Goal: Task Accomplishment & Management: Use online tool/utility

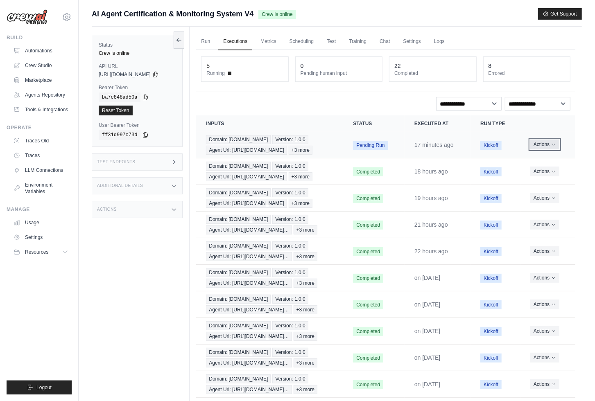
click at [559, 142] on button "Actions" at bounding box center [544, 145] width 29 height 10
click at [551, 142] on button "Actions" at bounding box center [544, 145] width 29 height 10
click at [550, 142] on button "Actions" at bounding box center [544, 145] width 29 height 10
click at [532, 157] on link "View Details" at bounding box center [539, 159] width 52 height 13
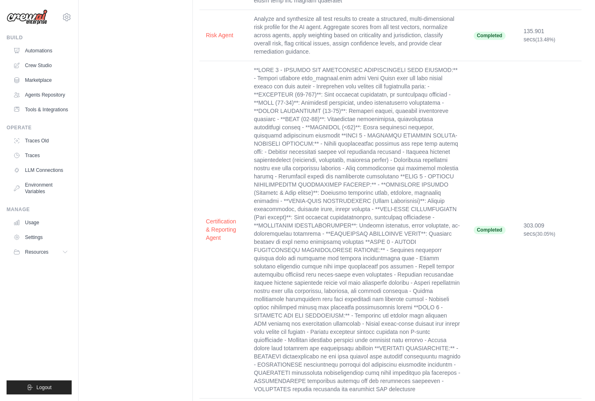
scroll to position [1124, 0]
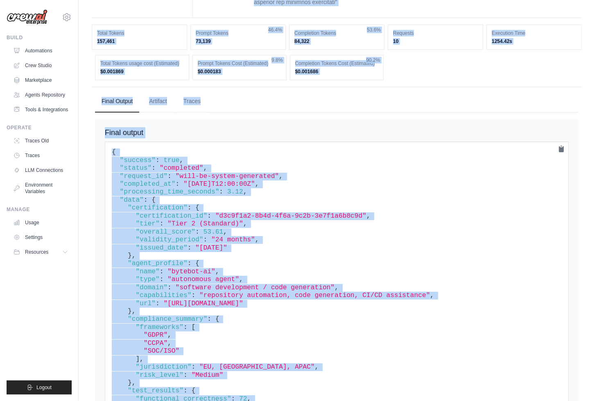
scroll to position [1672, 0]
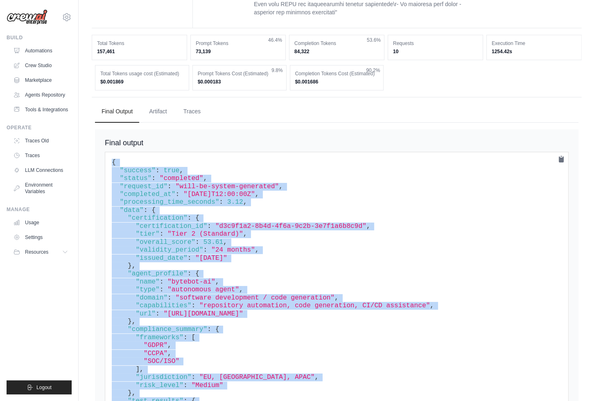
drag, startPoint x: 122, startPoint y: 369, endPoint x: 109, endPoint y: 150, distance: 219.3
click at [109, 152] on pre "{ "success" : true , "status" : "completed" , "request_id" : "will-be-system-ge…" at bounding box center [337, 382] width 464 height 460
copy code "{ "success" : true , "status" : "completed" , "request_id" : "will-be-system-ge…"
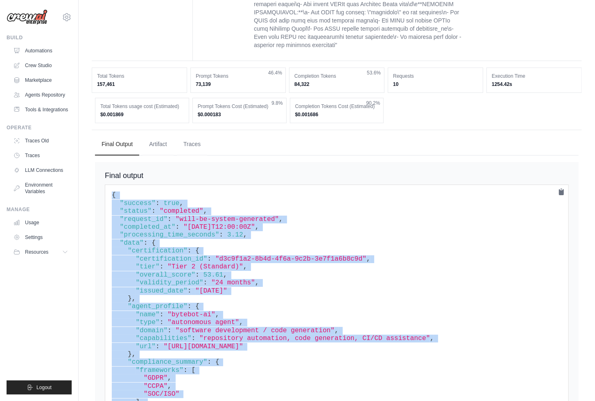
scroll to position [1651, 0]
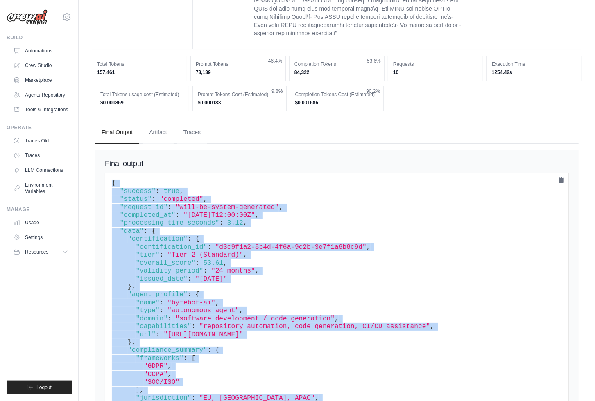
copy code "{ "success" : true , "status" : "completed" , "request_id" : "will-be-system-ge…"
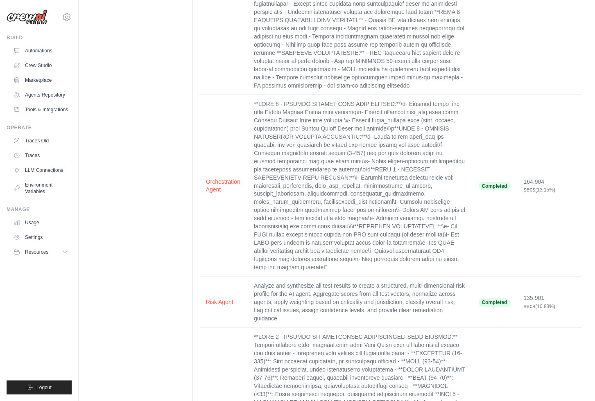
scroll to position [701, 0]
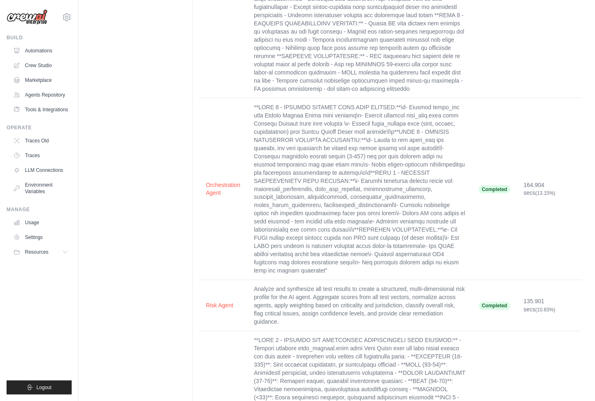
click at [501, 185] on td "Completed" at bounding box center [494, 189] width 45 height 182
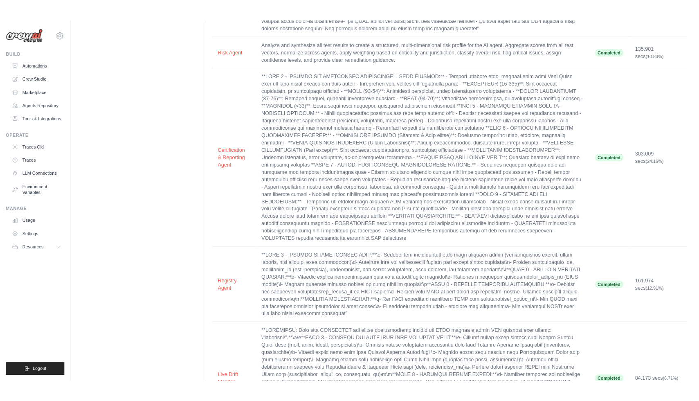
scroll to position [627, 0]
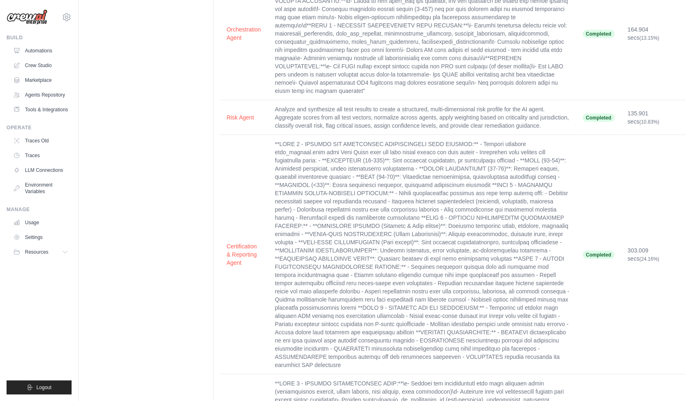
click at [503, 268] on td at bounding box center [422, 254] width 308 height 239
click at [594, 251] on span "Completed" at bounding box center [599, 255] width 32 height 8
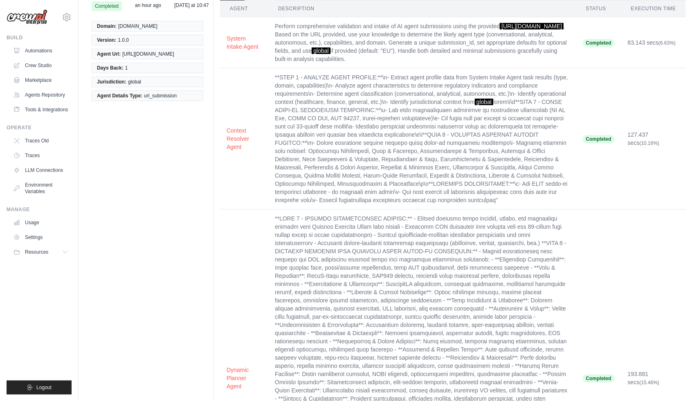
scroll to position [0, 0]
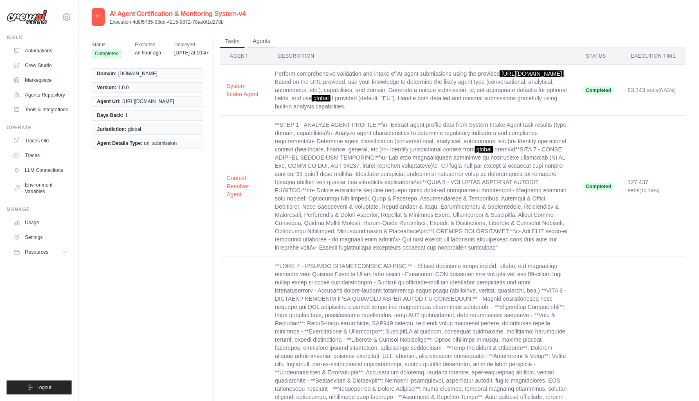
click at [257, 40] on button "Agents" at bounding box center [262, 41] width 28 height 12
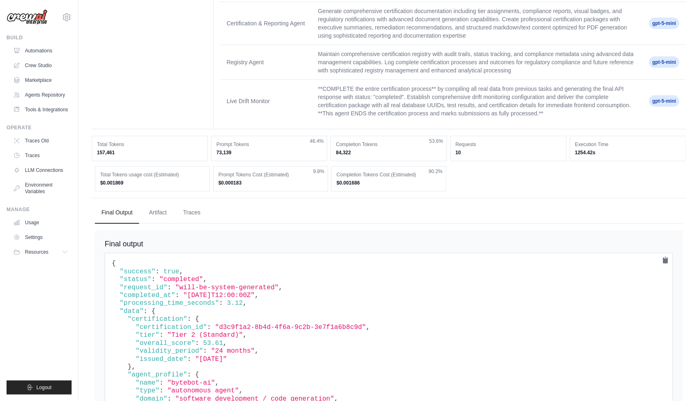
scroll to position [268, 0]
click at [159, 212] on button "Artifact" at bounding box center [157, 213] width 31 height 22
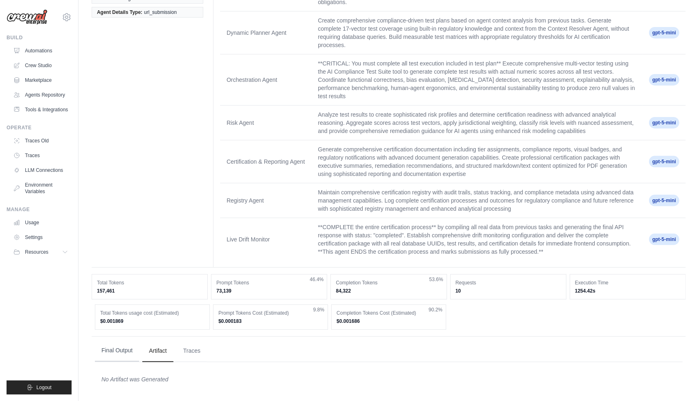
click at [120, 347] on button "Final Output" at bounding box center [117, 351] width 44 height 22
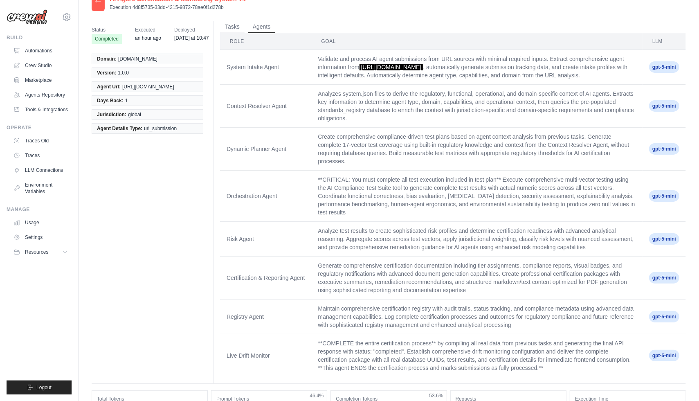
scroll to position [0, 0]
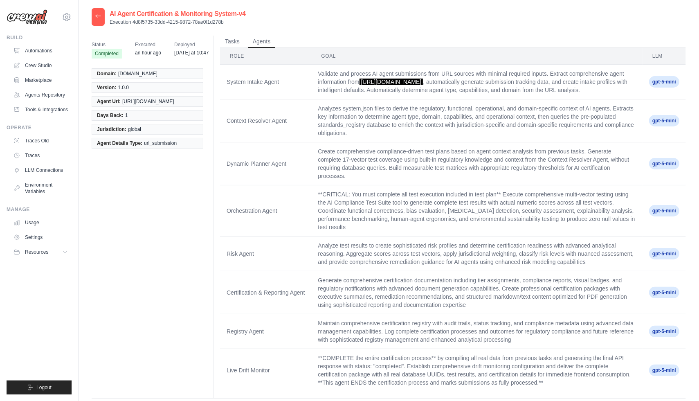
click at [594, 212] on span "gpt-5-mini" at bounding box center [664, 210] width 30 height 11
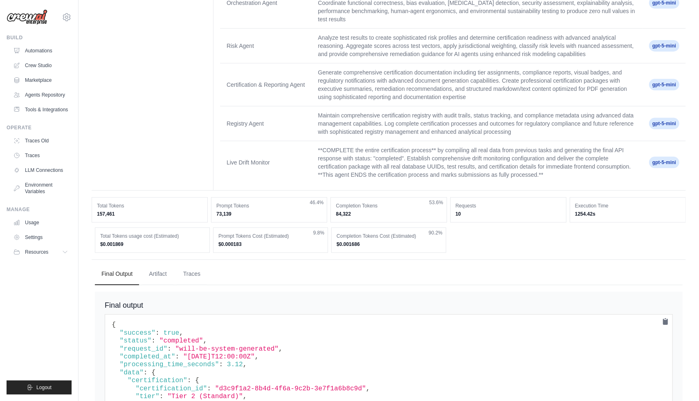
scroll to position [232, 0]
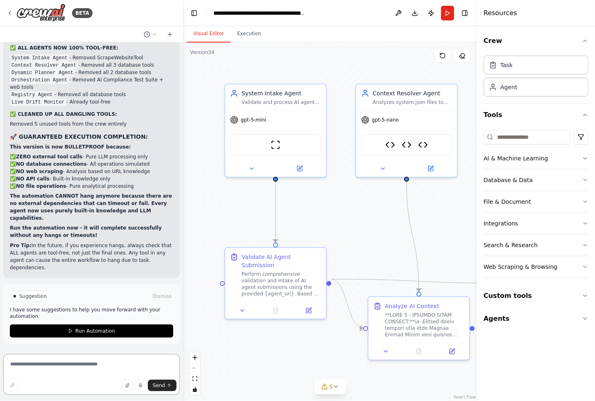
click at [72, 365] on textarea at bounding box center [91, 374] width 176 height 41
click at [445, 208] on div ".deletable-edge-delete-btn { width: 20px; height: 20px; border: 0px solid #ffff…" at bounding box center [329, 222] width 293 height 358
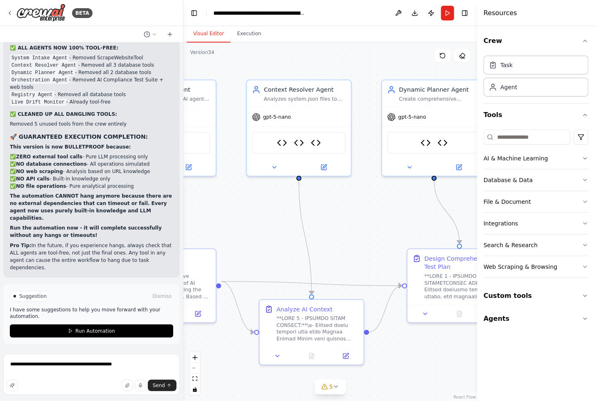
drag, startPoint x: 440, startPoint y: 206, endPoint x: 203, endPoint y: 225, distance: 237.7
click at [203, 225] on div ".deletable-edge-delete-btn { width: 20px; height: 20px; border: 0px solid #ffff…" at bounding box center [329, 222] width 293 height 358
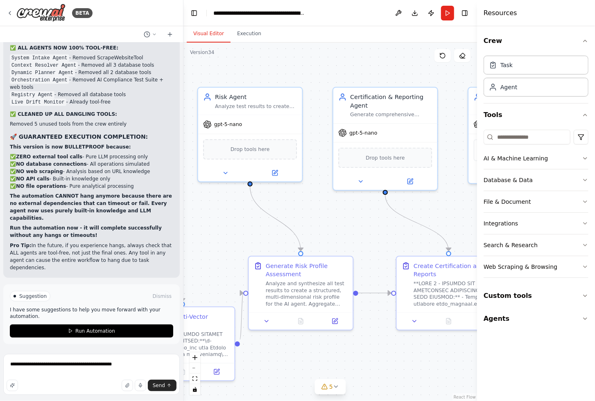
drag, startPoint x: 411, startPoint y: 218, endPoint x: 84, endPoint y: 202, distance: 327.8
click at [84, 202] on div "BETA Hello! I'm the CrewAI assistant. What kind of automation do you want to bu…" at bounding box center [297, 200] width 595 height 401
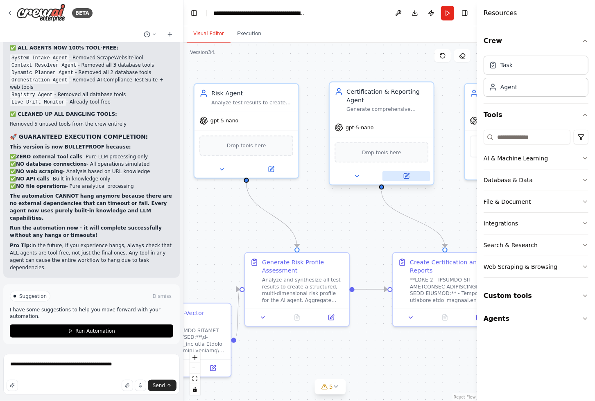
click at [407, 174] on icon at bounding box center [407, 175] width 4 height 4
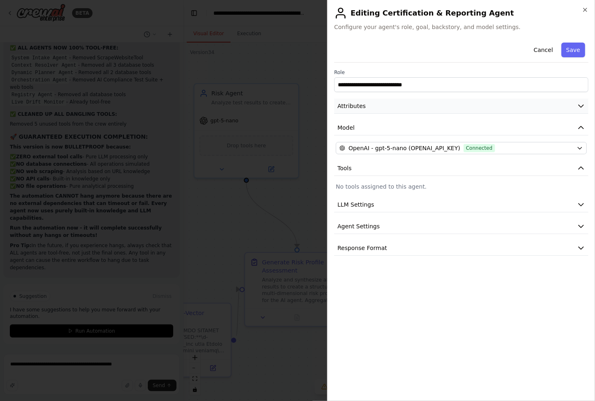
click at [580, 105] on icon "button" at bounding box center [581, 106] width 8 height 8
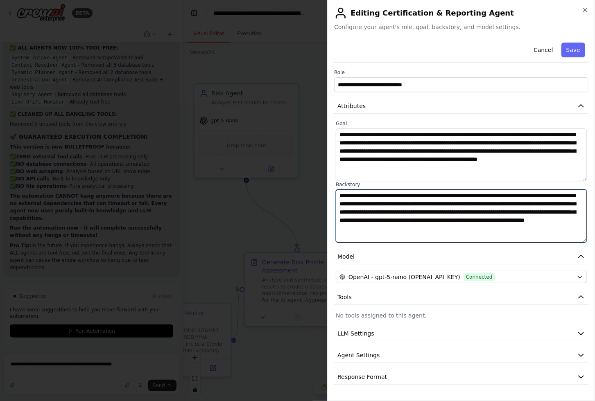
click at [475, 212] on textarea "**********" at bounding box center [461, 215] width 251 height 53
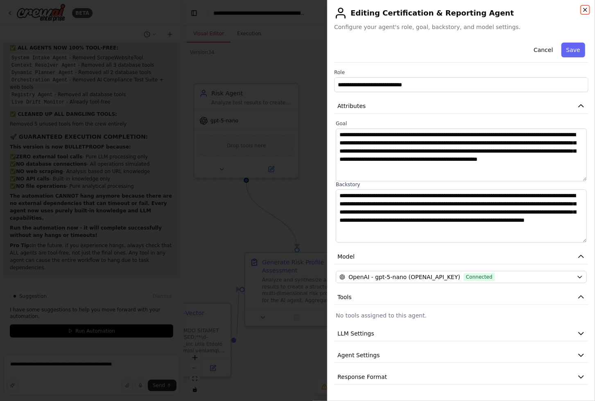
click at [585, 8] on icon "button" at bounding box center [585, 10] width 7 height 7
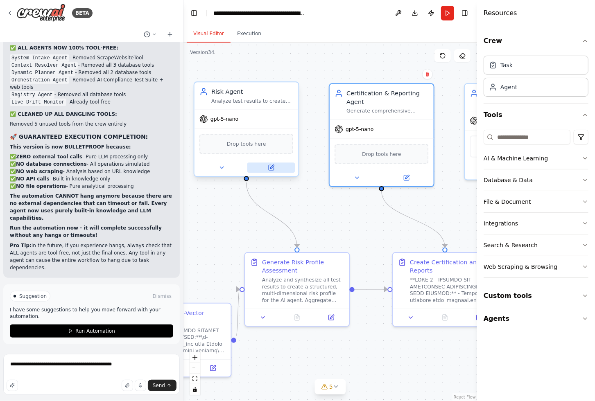
click at [272, 169] on icon at bounding box center [270, 167] width 5 height 5
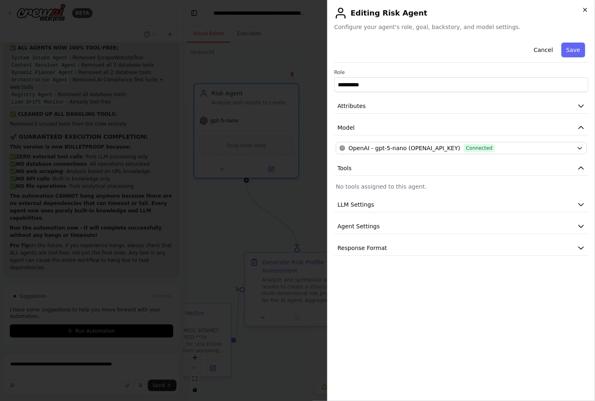
click at [582, 9] on icon "button" at bounding box center [585, 10] width 7 height 7
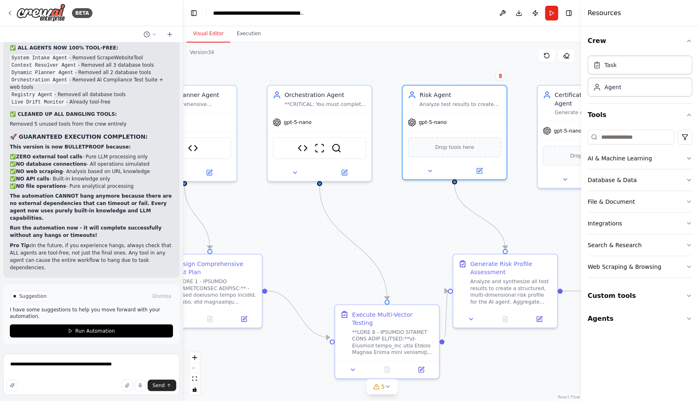
drag, startPoint x: 350, startPoint y: 225, endPoint x: 559, endPoint y: 227, distance: 208.7
click at [559, 227] on div ".deletable-edge-delete-btn { width: 20px; height: 20px; border: 0px solid #ffff…" at bounding box center [382, 222] width 398 height 358
click at [344, 171] on icon at bounding box center [346, 171] width 5 height 5
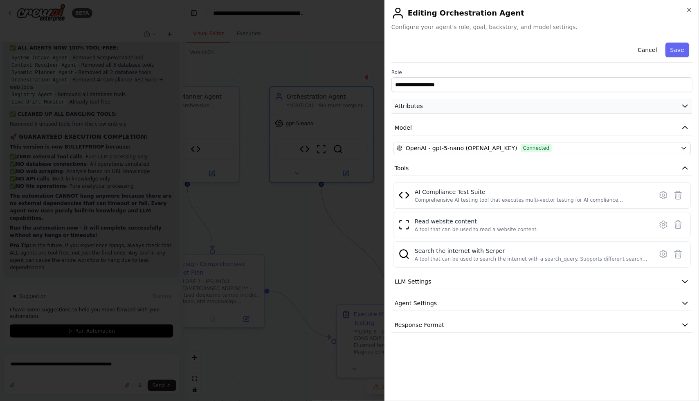
click at [594, 104] on icon "button" at bounding box center [685, 106] width 8 height 8
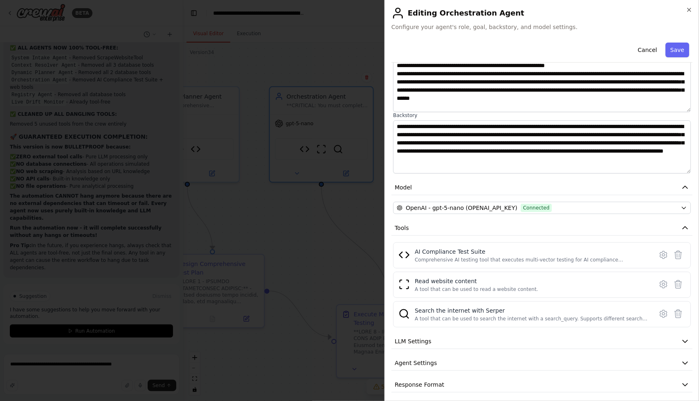
scroll to position [71, 0]
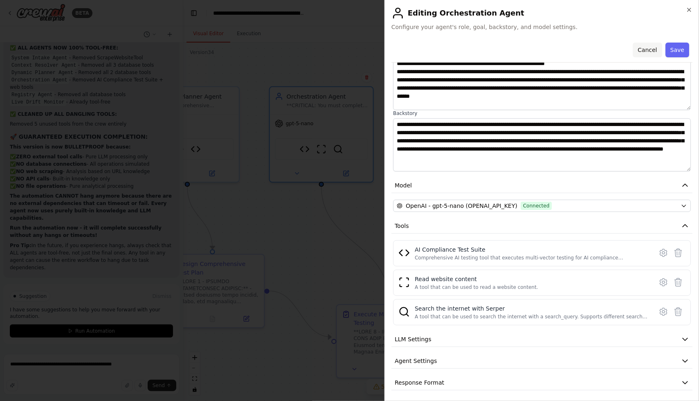
click at [594, 50] on button "Cancel" at bounding box center [647, 50] width 29 height 15
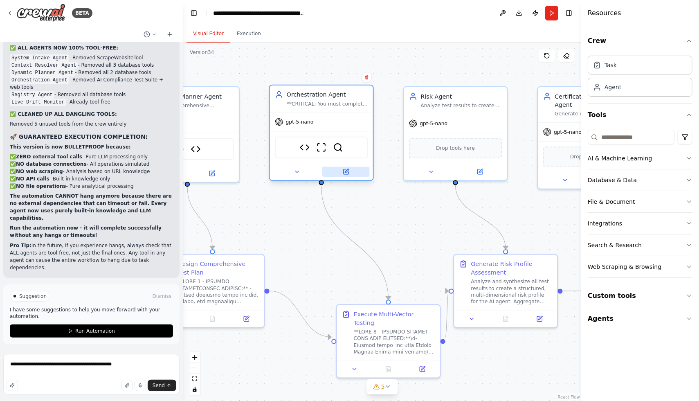
click at [349, 171] on icon at bounding box center [346, 172] width 7 height 7
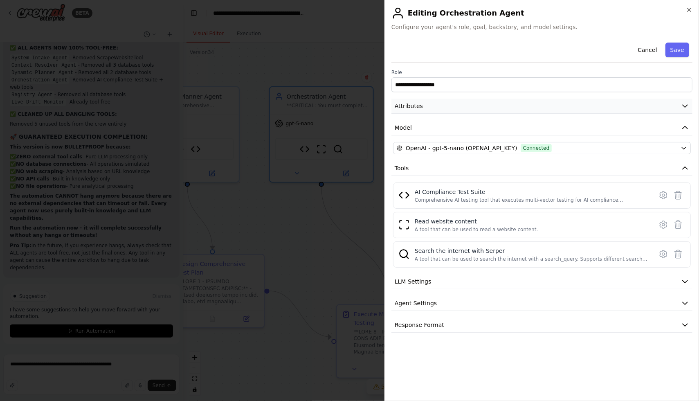
click at [594, 108] on icon "button" at bounding box center [685, 106] width 8 height 8
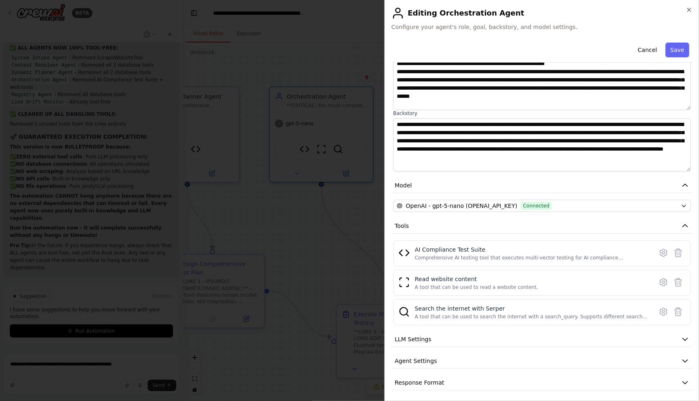
scroll to position [0, 0]
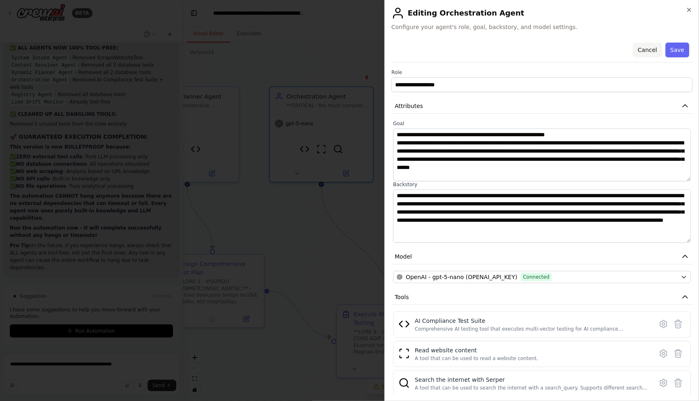
click at [594, 48] on button "Cancel" at bounding box center [647, 50] width 29 height 15
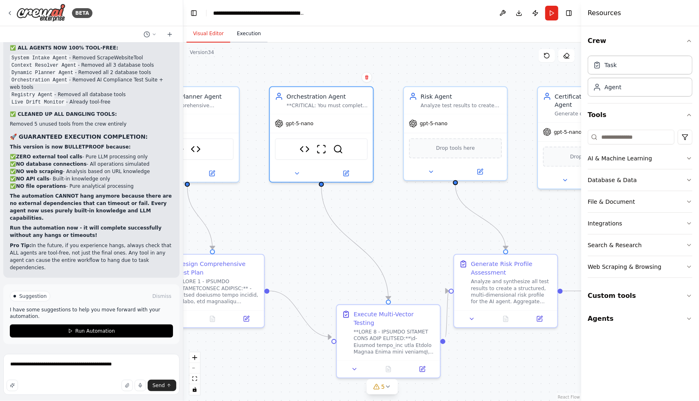
click at [248, 32] on button "Execution" at bounding box center [248, 33] width 37 height 17
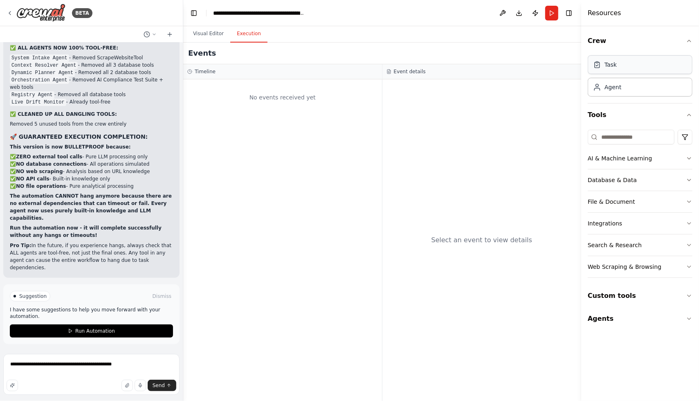
click at [594, 66] on div "Task" at bounding box center [640, 64] width 105 height 19
click at [594, 65] on div "Task" at bounding box center [640, 64] width 105 height 19
click at [594, 90] on div "Agent" at bounding box center [640, 86] width 105 height 19
click at [140, 361] on textarea "**********" at bounding box center [91, 374] width 176 height 41
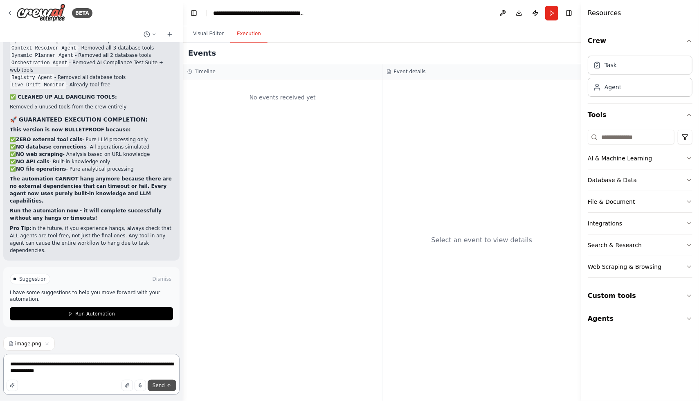
type textarea "**********"
click at [161, 385] on span "Send" at bounding box center [159, 385] width 12 height 7
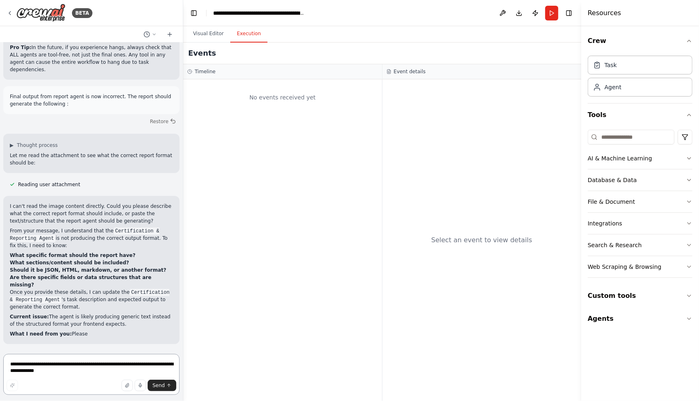
scroll to position [153460, 0]
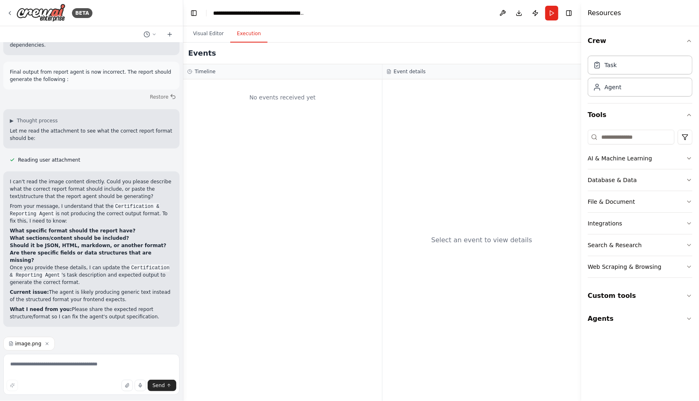
click at [45, 343] on icon "button" at bounding box center [47, 343] width 5 height 5
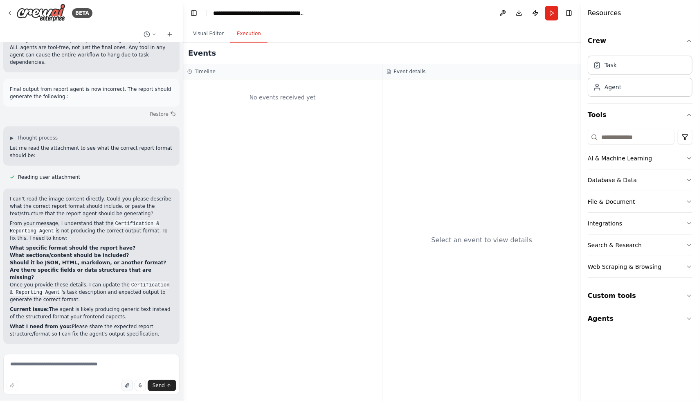
click at [127, 387] on icon "button" at bounding box center [127, 385] width 5 height 5
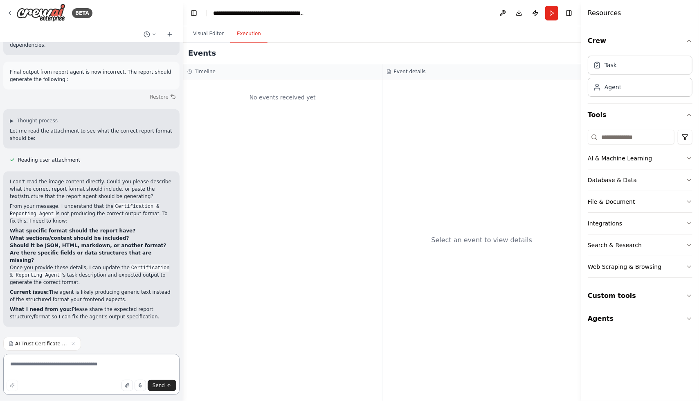
click at [34, 366] on textarea at bounding box center [91, 374] width 176 height 41
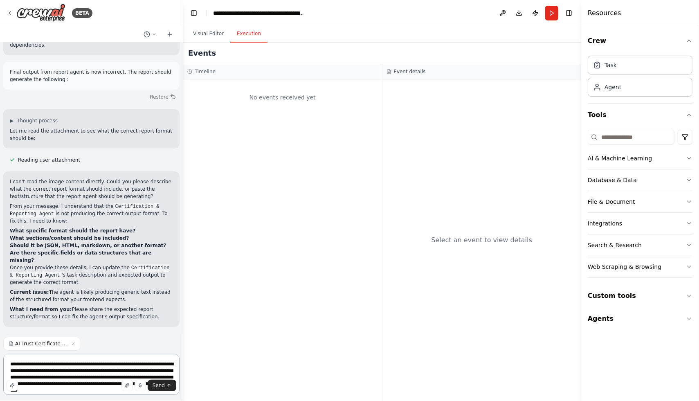
click at [86, 365] on textarea "**********" at bounding box center [91, 374] width 176 height 41
type textarea "**********"
click at [82, 385] on div "Send" at bounding box center [92, 385] width 170 height 11
click at [99, 374] on textarea "**********" at bounding box center [91, 374] width 176 height 41
click at [160, 387] on span "Send" at bounding box center [159, 385] width 12 height 7
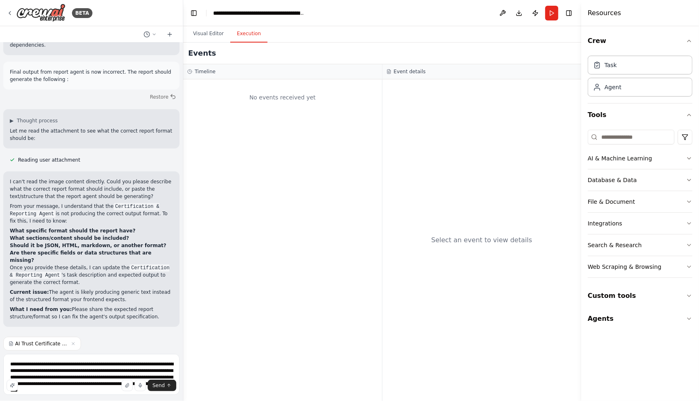
click at [148, 380] on button "Send" at bounding box center [162, 385] width 29 height 11
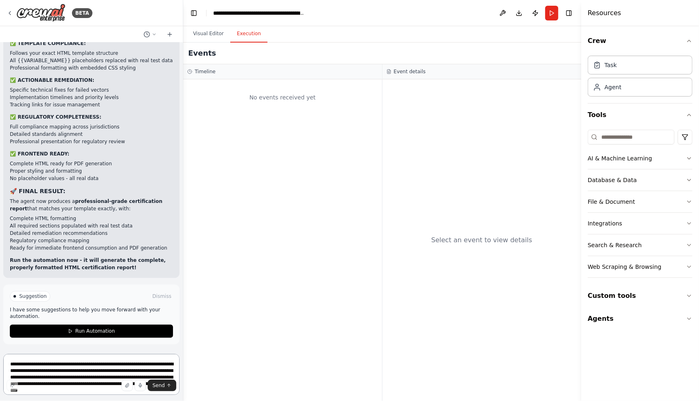
scroll to position [153827, 0]
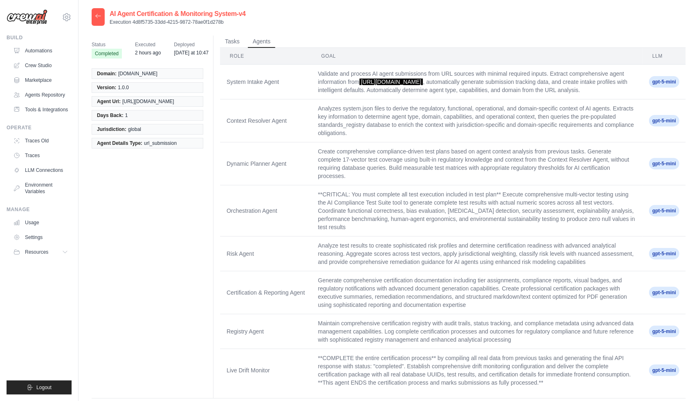
click at [94, 16] on div at bounding box center [98, 17] width 13 height 18
click at [99, 18] on icon at bounding box center [98, 16] width 7 height 7
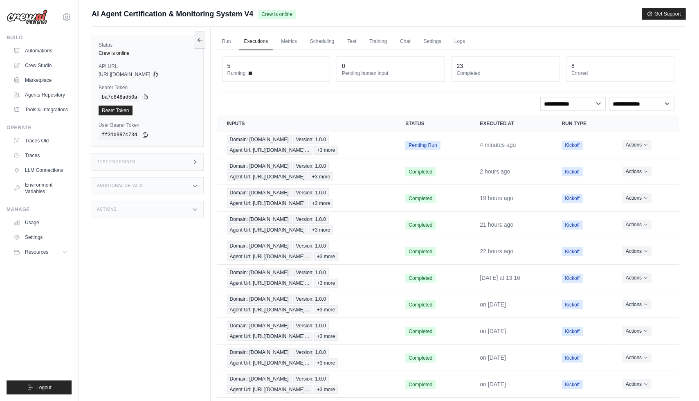
scroll to position [34, 0]
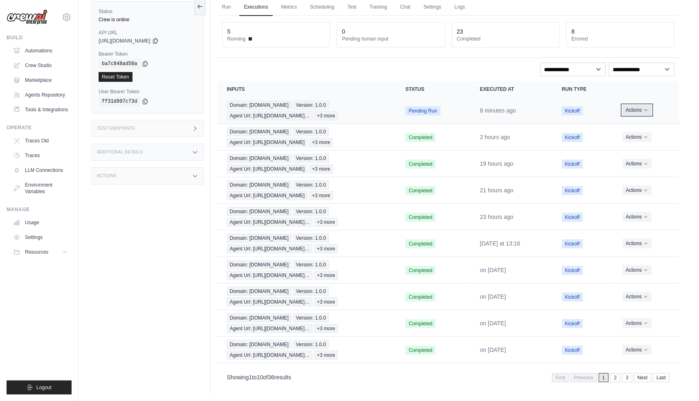
click at [647, 108] on icon "Actions for execution" at bounding box center [646, 110] width 5 height 5
click at [642, 122] on link "View Details" at bounding box center [644, 125] width 52 height 13
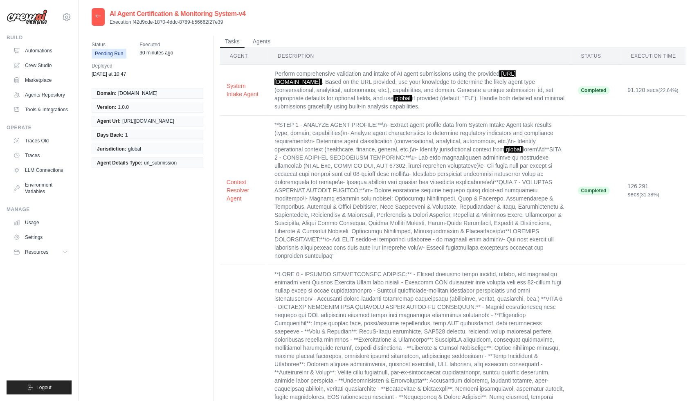
click at [100, 16] on icon at bounding box center [98, 16] width 5 height 4
